Goal: Use online tool/utility: Utilize a website feature to perform a specific function

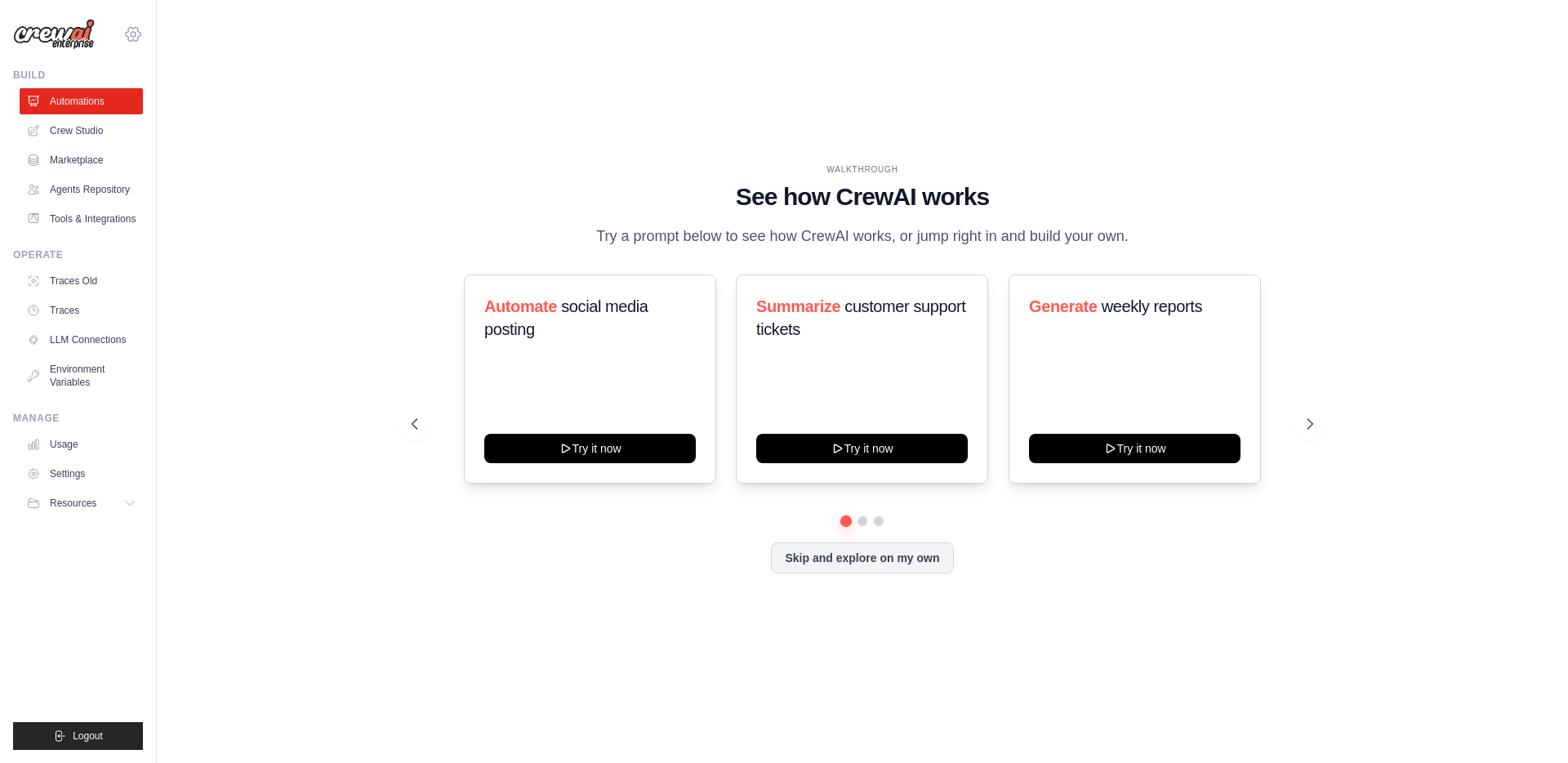
click at [131, 35] on icon at bounding box center [133, 34] width 19 height 19
click at [163, 98] on span "DS-DTS-Sandbox" at bounding box center [204, 101] width 129 height 17
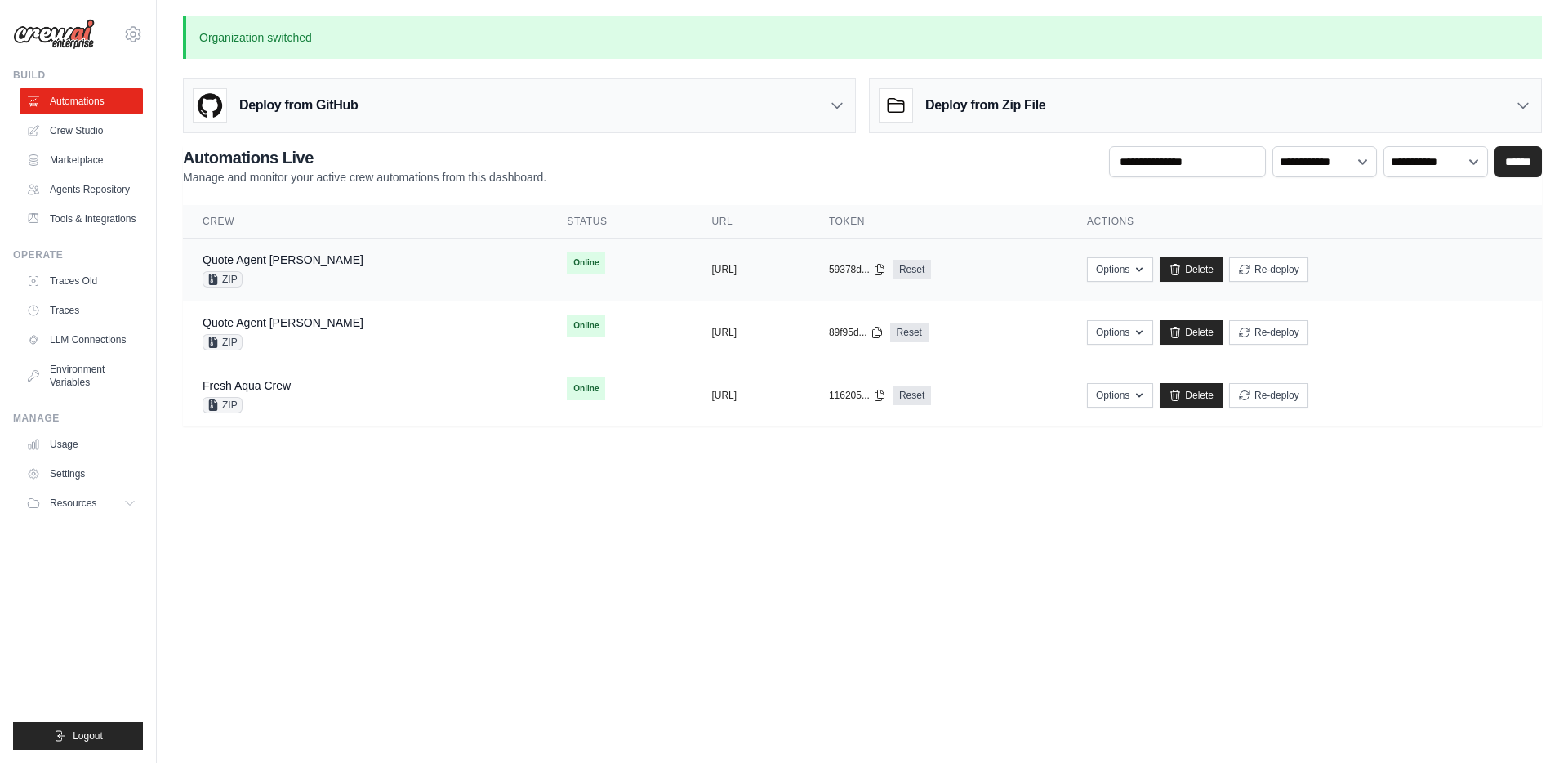
click at [292, 269] on div "Quote Agent Crewai ZIP" at bounding box center [282, 270] width 161 height 36
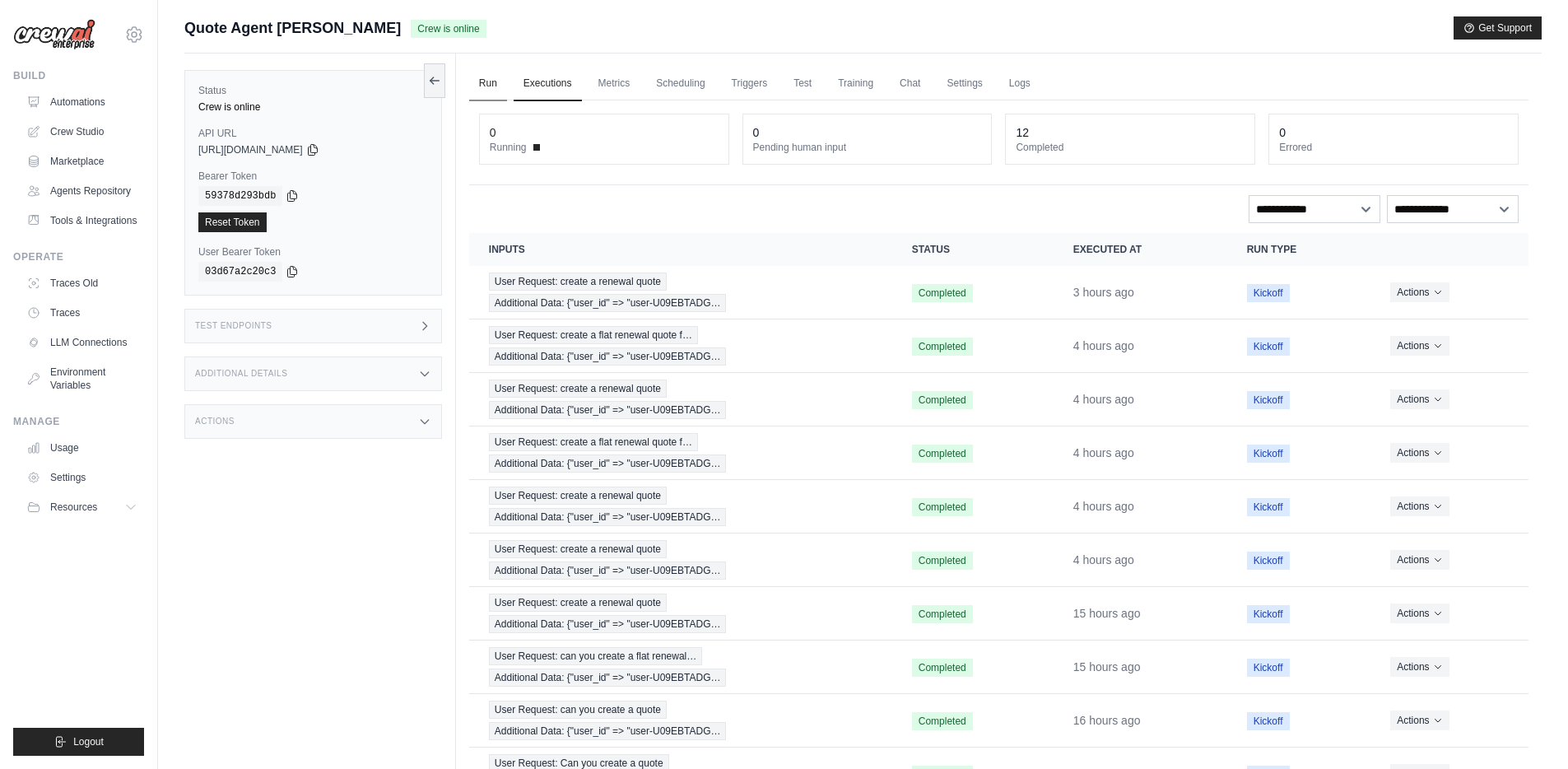
click at [481, 84] on link "Run" at bounding box center [487, 83] width 38 height 34
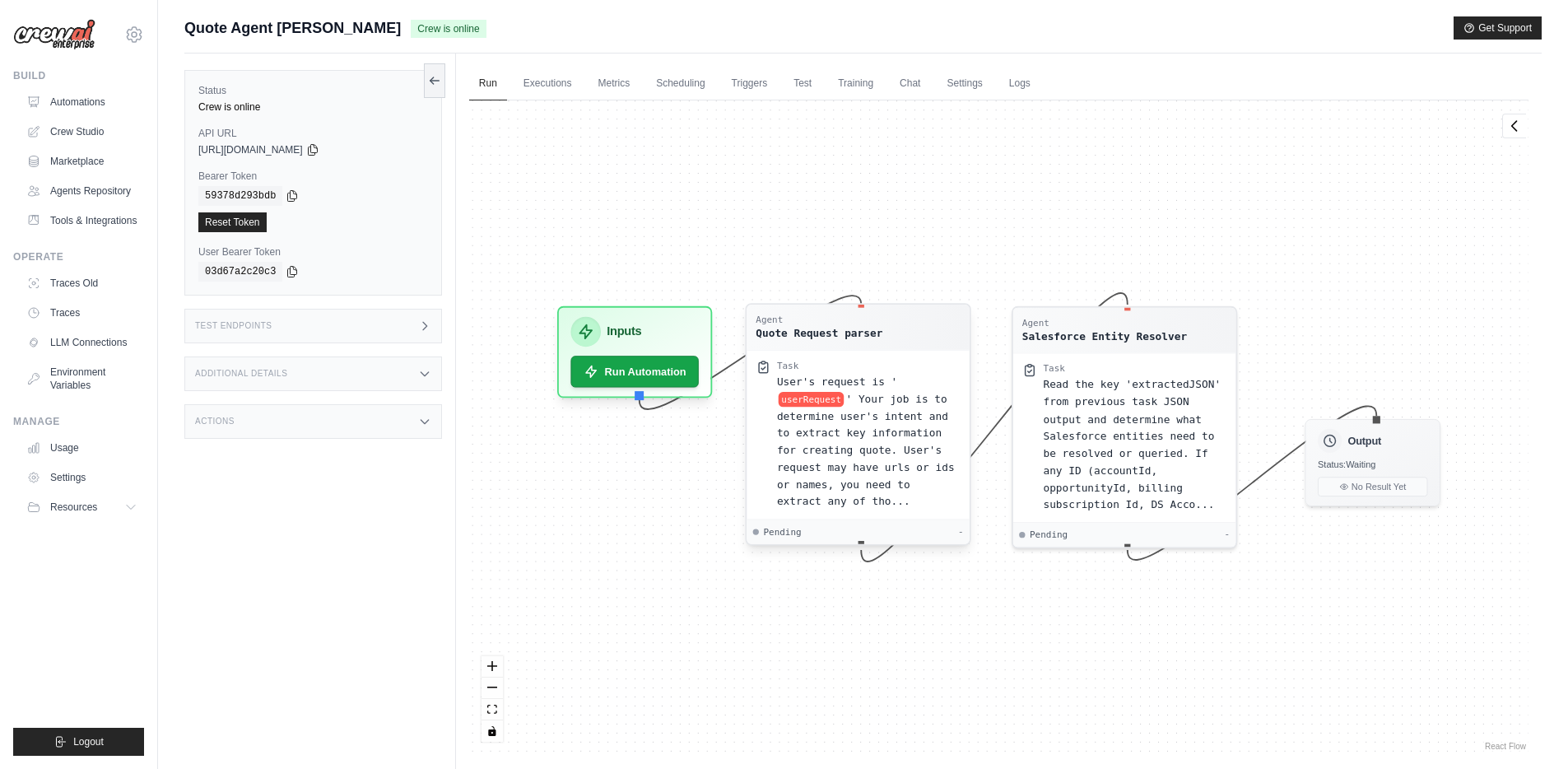
click at [873, 409] on span "' Your job is to determine user's intent and to extract key information for cre…" at bounding box center [865, 449] width 177 height 115
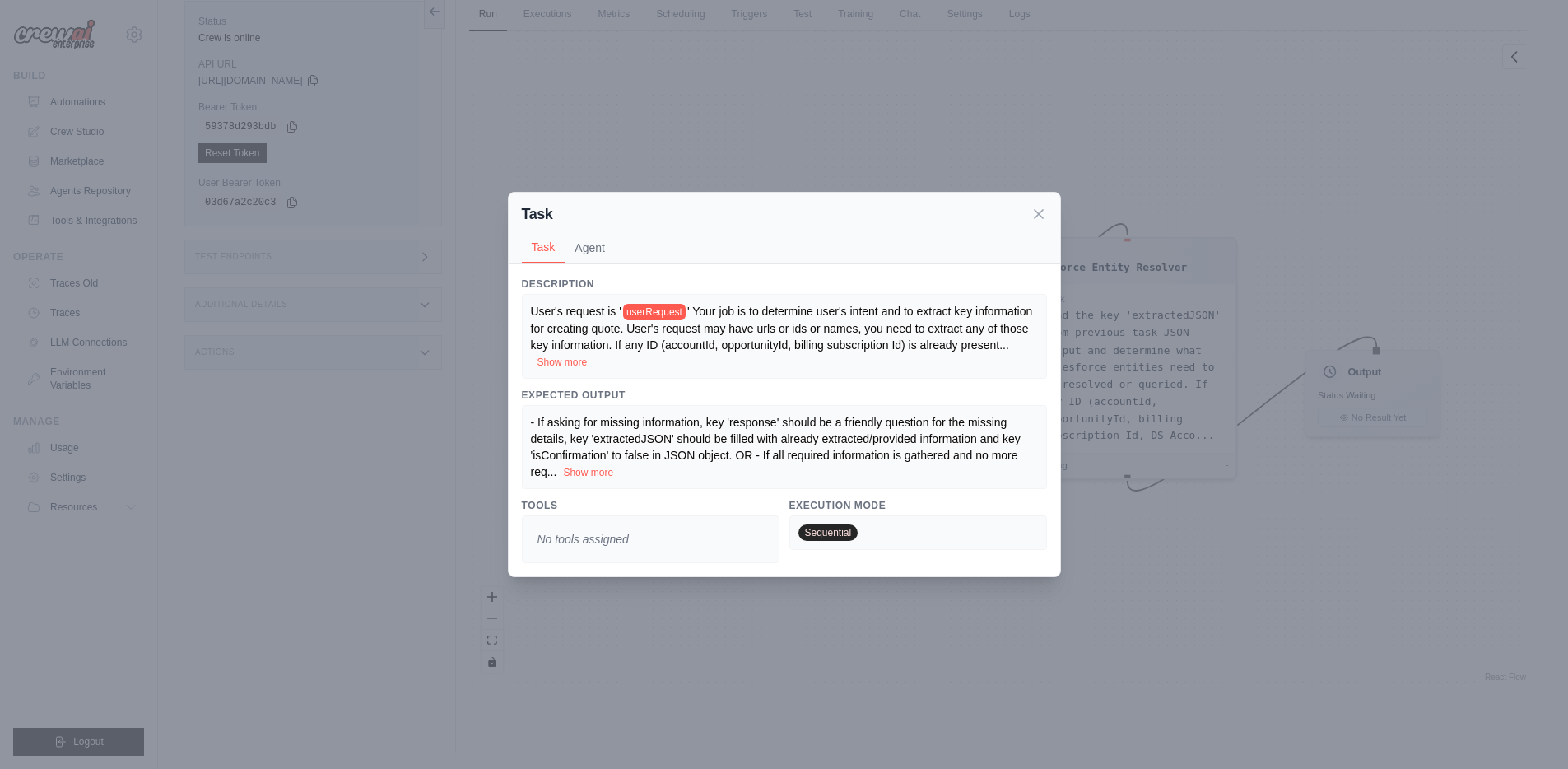
scroll to position [70, 0]
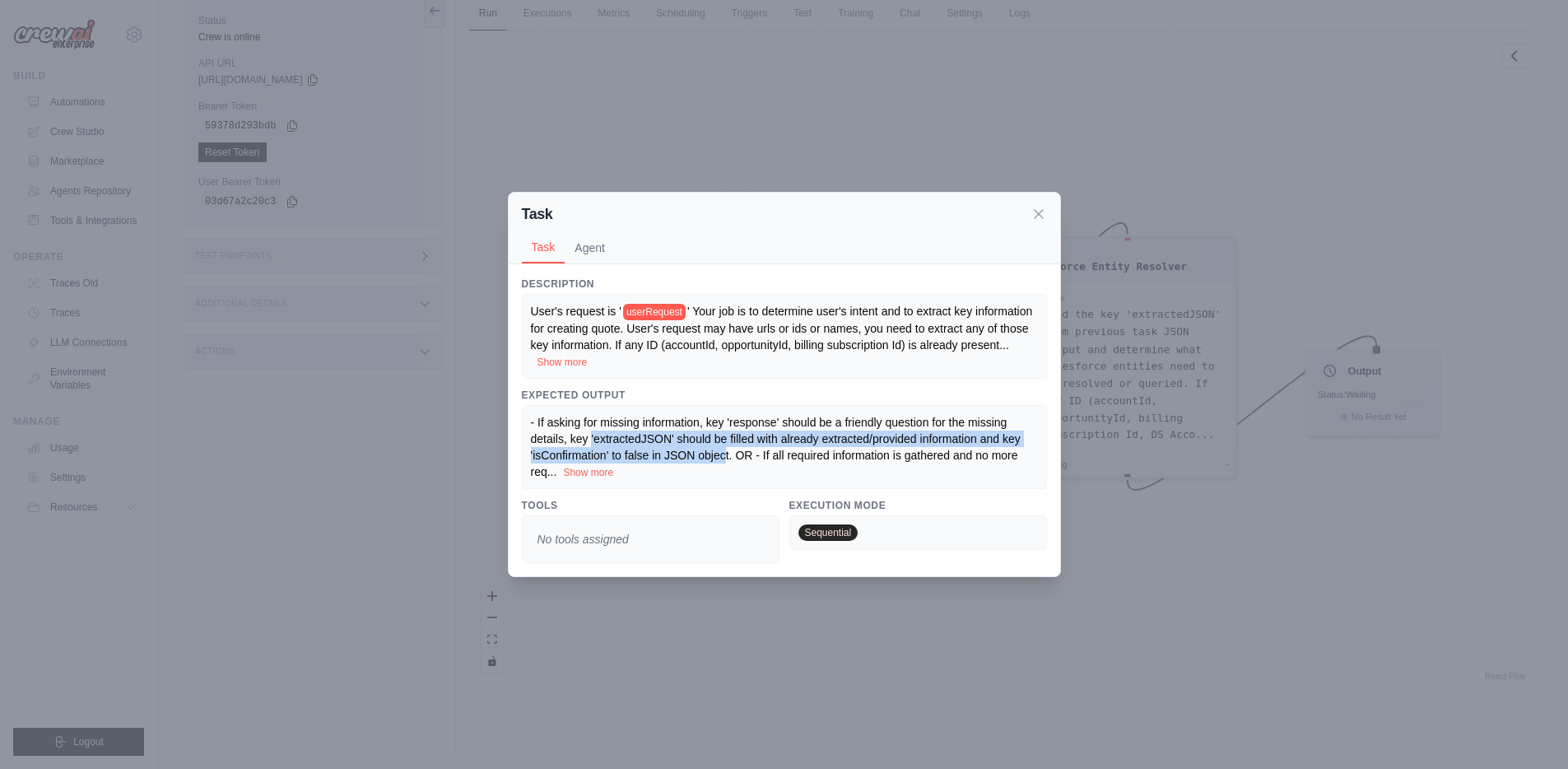
drag, startPoint x: 591, startPoint y: 444, endPoint x: 723, endPoint y: 449, distance: 132.1
click at [723, 449] on span "- If asking for missing information, key 'response' should be a friendly questi…" at bounding box center [775, 447] width 489 height 63
click at [694, 447] on div "- If asking for missing information, key 'response' should be a friendly questi…" at bounding box center [784, 446] width 507 height 66
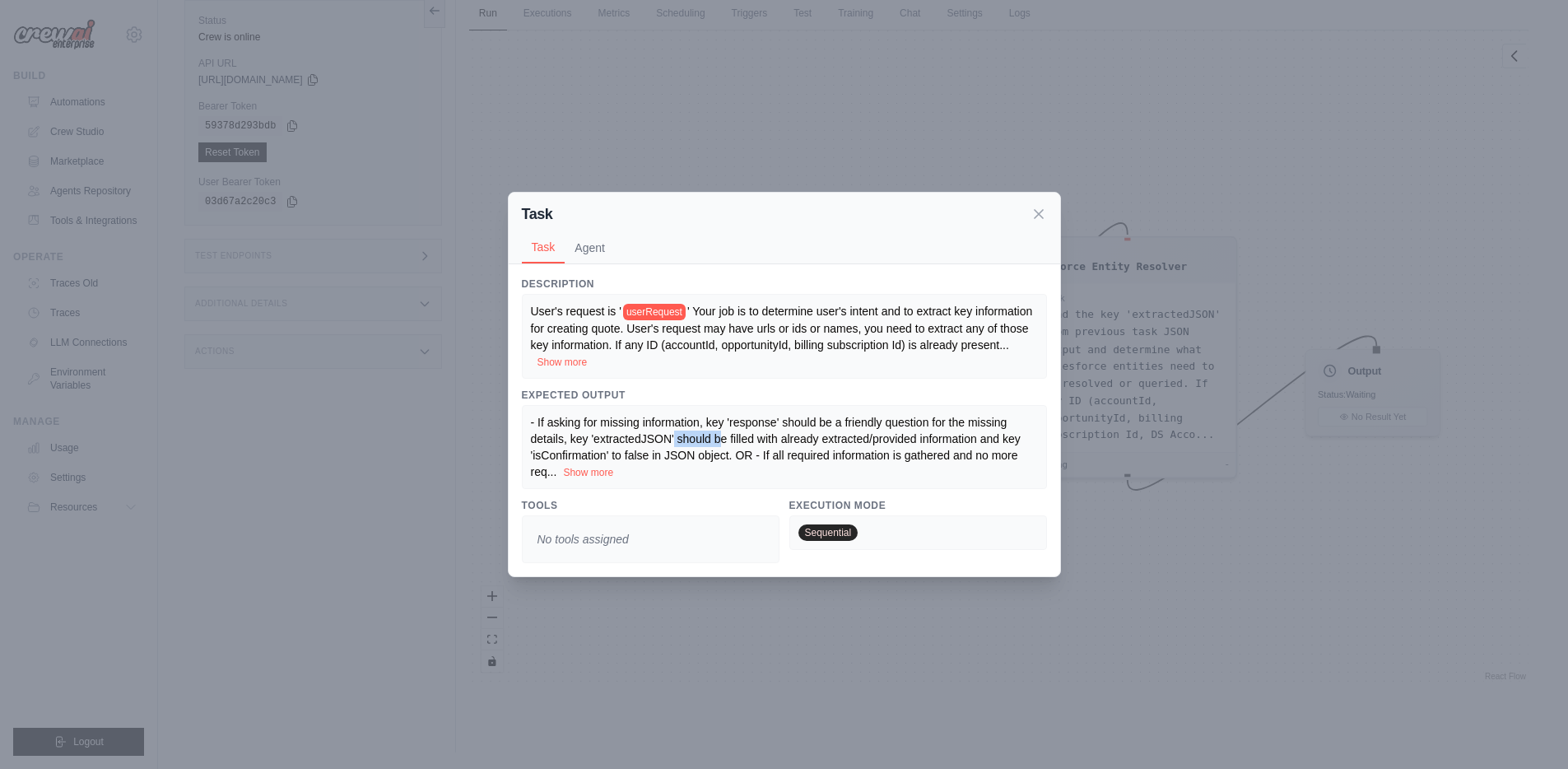
drag, startPoint x: 674, startPoint y: 441, endPoint x: 721, endPoint y: 441, distance: 47.0
click at [721, 441] on span "- If asking for missing information, key 'response' should be a friendly questi…" at bounding box center [775, 447] width 489 height 63
click at [1037, 214] on icon at bounding box center [1038, 213] width 8 height 8
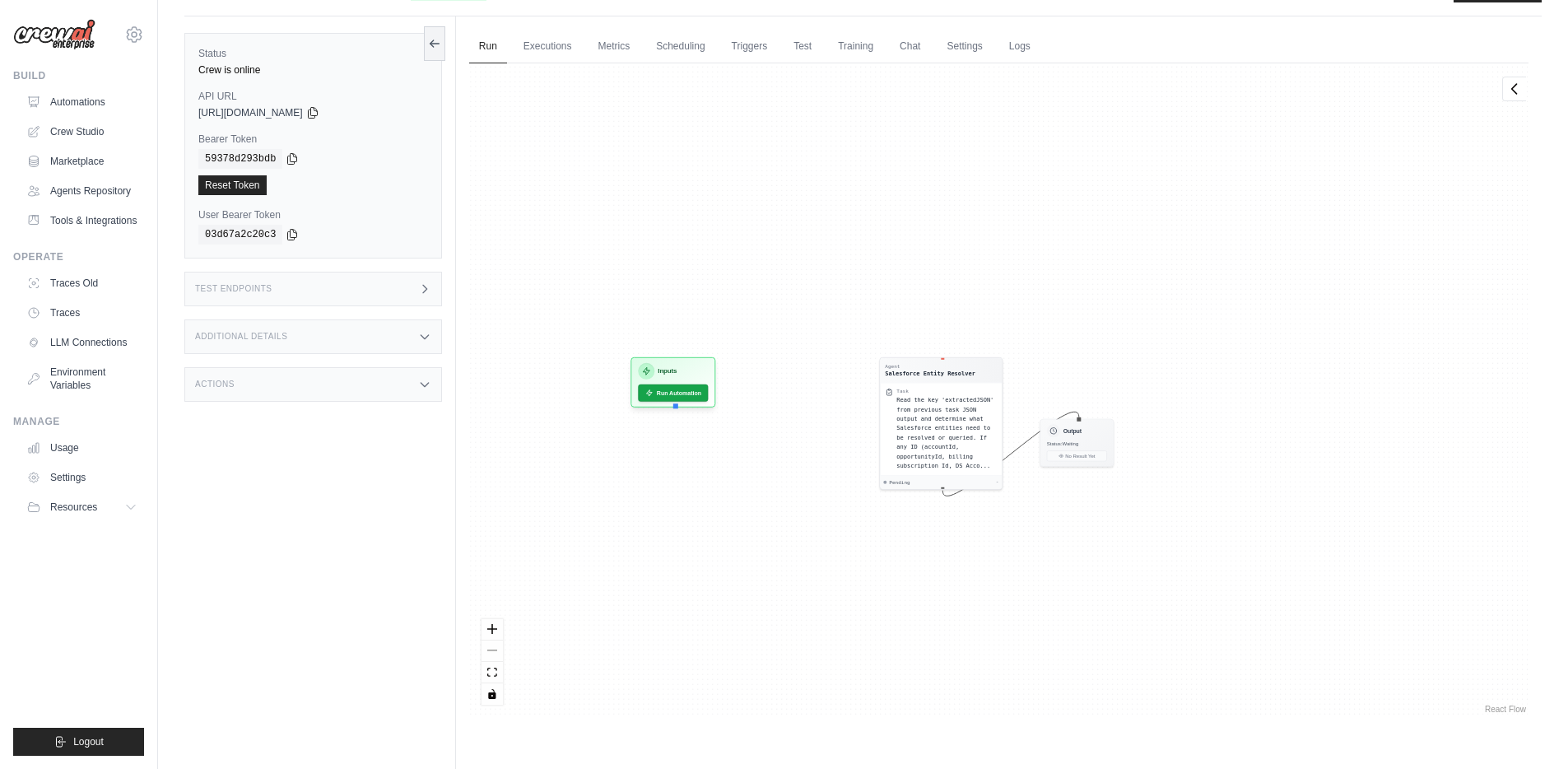
click at [779, 441] on div "Agent Salesforce Entity Resolver Task Read the key 'extractedJSON' from previou…" at bounding box center [998, 390] width 1059 height 653
click at [539, 36] on link "Executions" at bounding box center [548, 46] width 69 height 34
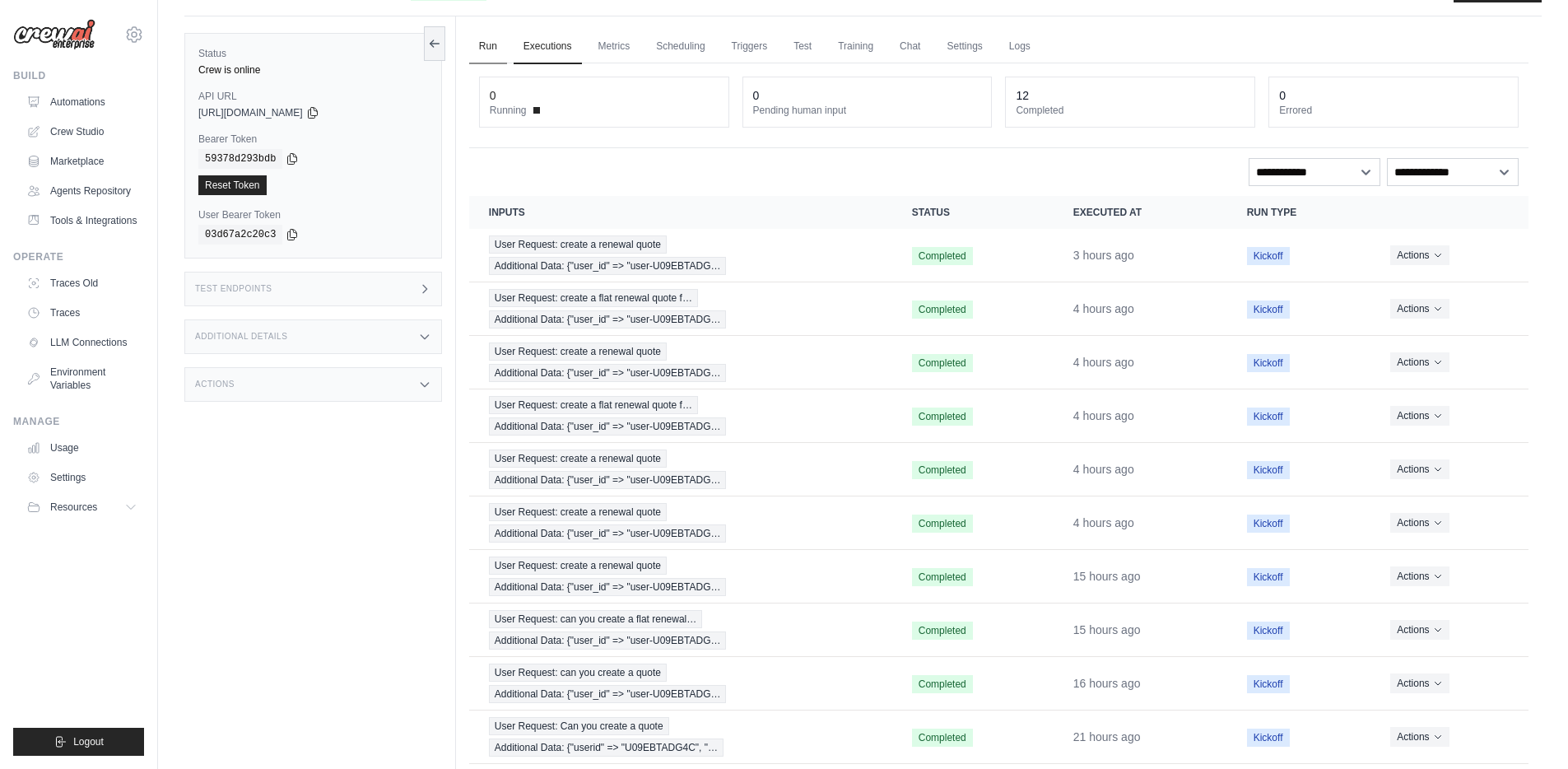
click at [489, 43] on link "Run" at bounding box center [487, 46] width 38 height 34
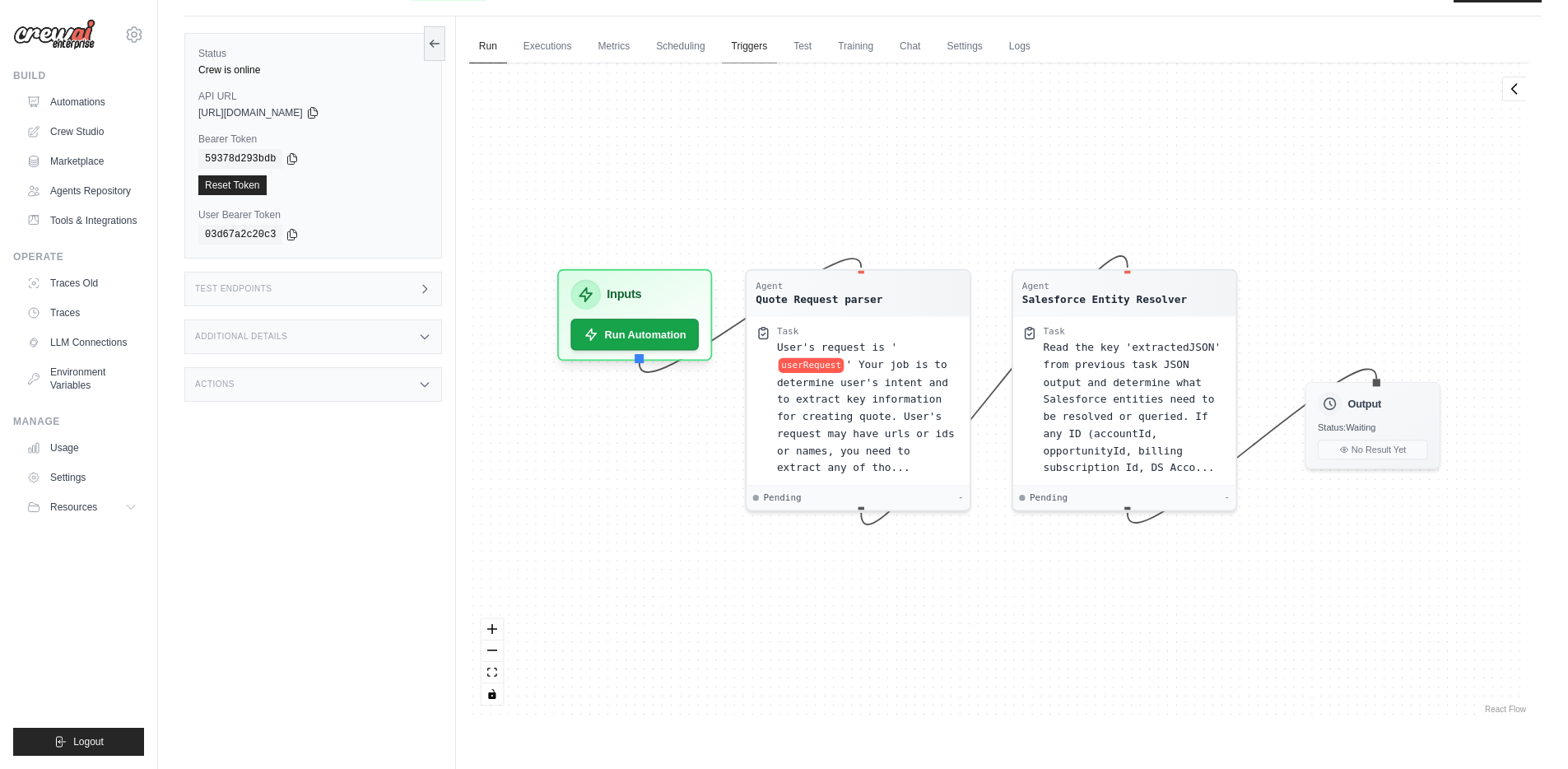
click at [746, 48] on link "Triggers" at bounding box center [749, 46] width 56 height 34
